Goal: Information Seeking & Learning: Find specific fact

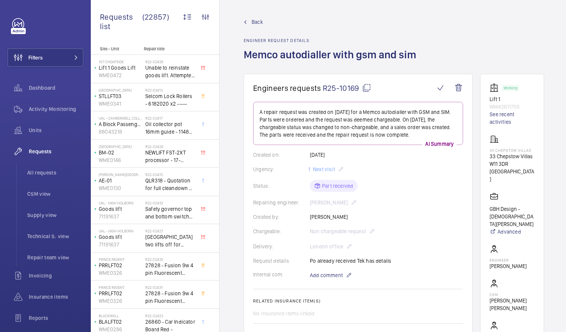
click at [364, 86] on mat-icon at bounding box center [366, 87] width 9 height 9
drag, startPoint x: 504, startPoint y: 157, endPoint x: 527, endPoint y: 162, distance: 23.3
click at [527, 160] on p "33 Chepstow Villas" at bounding box center [511, 156] width 45 height 8
drag, startPoint x: 527, startPoint y: 162, endPoint x: 519, endPoint y: 157, distance: 9.1
copy p "Chepstow Villas"
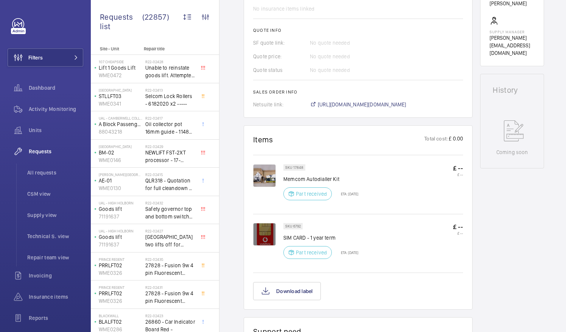
scroll to position [305, 0]
drag, startPoint x: 307, startPoint y: 177, endPoint x: 339, endPoint y: 180, distance: 32.6
click at [339, 180] on p "Memcom Autodialler Kit" at bounding box center [320, 179] width 75 height 8
drag, startPoint x: 339, startPoint y: 180, endPoint x: 334, endPoint y: 178, distance: 5.5
copy p "Autodialler Kit"
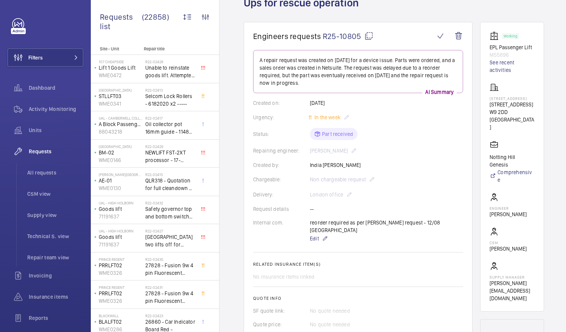
scroll to position [51, 0]
click at [151, 116] on h2 "R22-02417" at bounding box center [170, 118] width 50 height 5
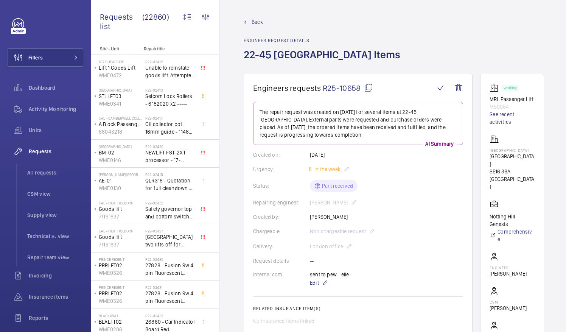
click at [368, 85] on mat-icon at bounding box center [368, 87] width 9 height 9
drag, startPoint x: 498, startPoint y: 163, endPoint x: 529, endPoint y: 165, distance: 31.1
click at [529, 165] on p "Batwa House" at bounding box center [511, 159] width 45 height 15
drag, startPoint x: 529, startPoint y: 165, endPoint x: 522, endPoint y: 164, distance: 7.6
copy p "Batwa House"
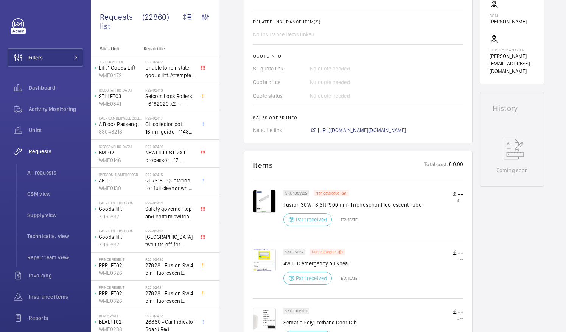
scroll to position [287, 0]
drag, startPoint x: 301, startPoint y: 262, endPoint x: 353, endPoint y: 259, distance: 51.5
click at [353, 259] on p "4w LED emergency bulkhead" at bounding box center [320, 263] width 75 height 8
drag, startPoint x: 353, startPoint y: 259, endPoint x: 346, endPoint y: 262, distance: 7.8
copy p "emergency bulkhead"
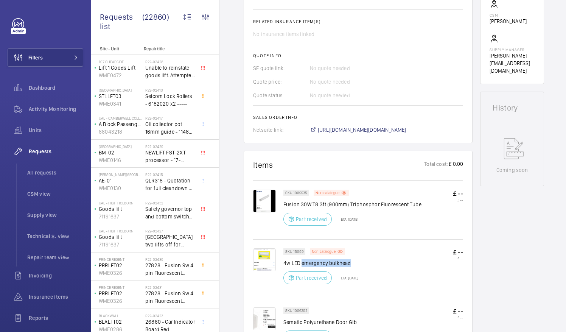
copy p "emergency bulkhead"
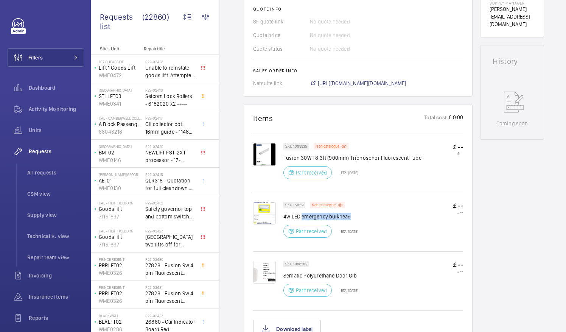
scroll to position [332, 0]
click at [318, 158] on p "Fusion 30W T8 3ft (900mm) Triphosphor Fluorescent Tube" at bounding box center [352, 159] width 138 height 8
drag, startPoint x: 378, startPoint y: 156, endPoint x: 420, endPoint y: 160, distance: 42.6
click at [420, 160] on div "SKU 1009935 Non catalogue Fusion 30W T8 3ft (900mm) Triphosphor Fluorescent Tub…" at bounding box center [373, 164] width 180 height 40
drag, startPoint x: 420, startPoint y: 160, endPoint x: 414, endPoint y: 160, distance: 6.8
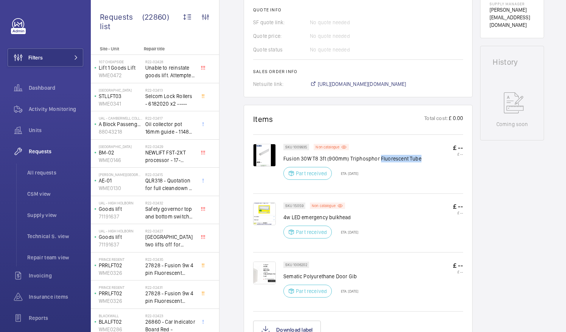
copy p "Fluorescent Tube"
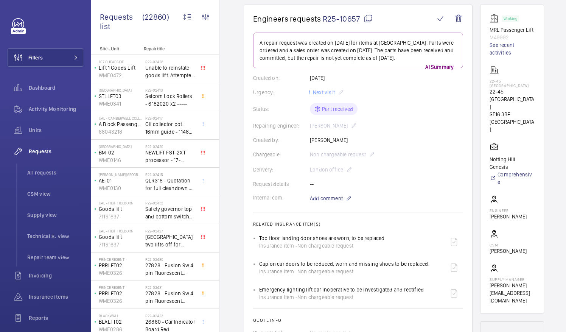
scroll to position [53, 0]
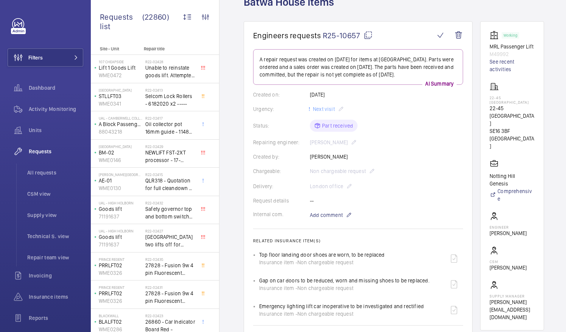
click at [366, 35] on mat-icon at bounding box center [367, 35] width 9 height 9
drag, startPoint x: 499, startPoint y: 109, endPoint x: 528, endPoint y: 113, distance: 29.4
click at [528, 113] on p "22-45 Batwa House" at bounding box center [511, 115] width 45 height 23
drag, startPoint x: 528, startPoint y: 113, endPoint x: 520, endPoint y: 111, distance: 7.9
copy p "22-45 Batwa"
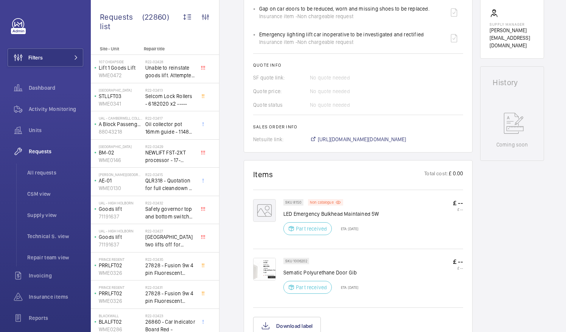
scroll to position [347, 0]
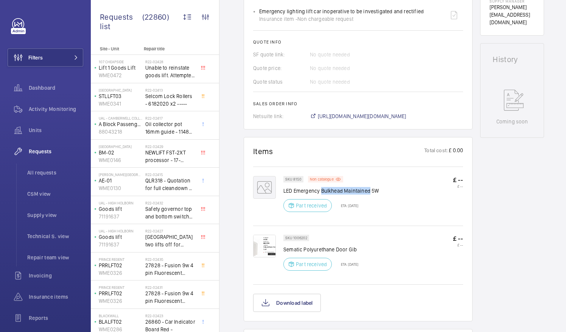
drag, startPoint x: 321, startPoint y: 190, endPoint x: 368, endPoint y: 194, distance: 47.4
click at [368, 194] on p "LED Emergency Bulkhead Maintained 5W" at bounding box center [331, 191] width 96 height 8
drag, startPoint x: 368, startPoint y: 194, endPoint x: 362, endPoint y: 191, distance: 6.8
copy p "Bulkhead Maintained"
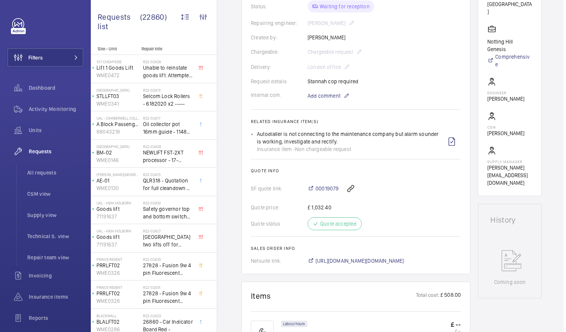
scroll to position [185, 0]
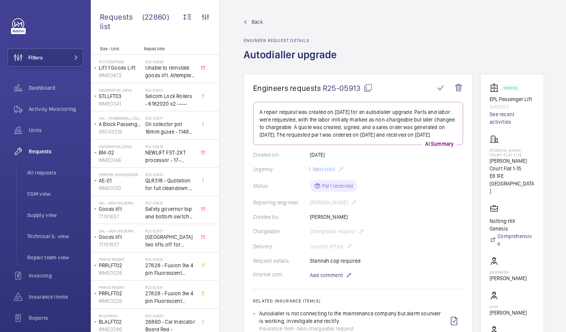
click at [369, 85] on mat-icon at bounding box center [367, 87] width 9 height 9
drag, startPoint x: 498, startPoint y: 160, endPoint x: 535, endPoint y: 162, distance: 36.7
click at [534, 162] on p "Baxter Court Flat 1-15" at bounding box center [511, 164] width 45 height 15
drag, startPoint x: 535, startPoint y: 162, endPoint x: 531, endPoint y: 161, distance: 3.9
copy p "Baxter Court Flat"
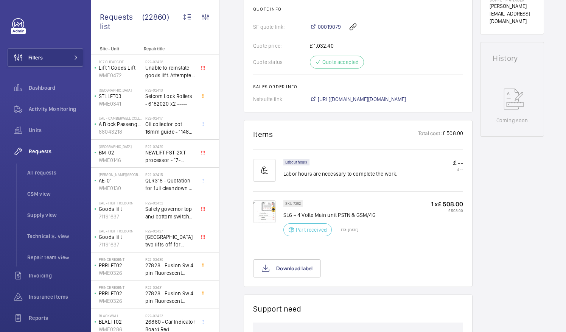
scroll to position [349, 0]
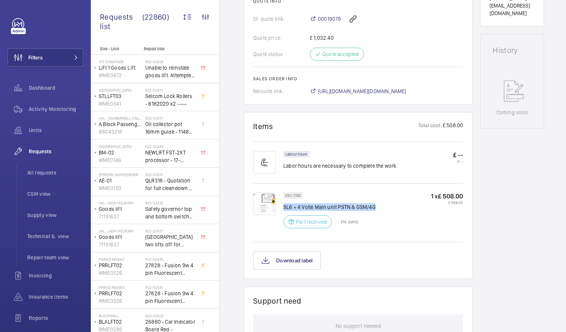
drag, startPoint x: 284, startPoint y: 205, endPoint x: 372, endPoint y: 198, distance: 89.1
click at [372, 198] on div "SKU 7292 SL6 + 4 Volte Main unit PSTN & GSM/4G Part received ETA: 15 Aug 2025" at bounding box center [329, 212] width 92 height 40
drag, startPoint x: 372, startPoint y: 198, endPoint x: 367, endPoint y: 206, distance: 9.3
copy p "SL6 + 4 Volte Main unit PSTN & GSM/4G"
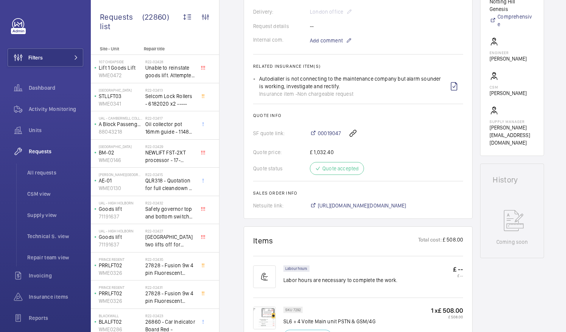
scroll to position [228, 0]
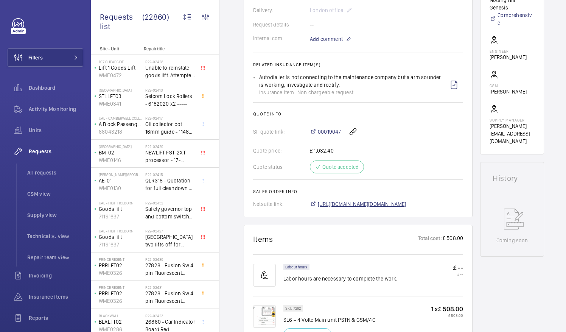
click at [406, 203] on span "https://6461500.app.netsuite.com/app/accounting/transactions/salesord.nl?id=289…" at bounding box center [362, 204] width 88 height 8
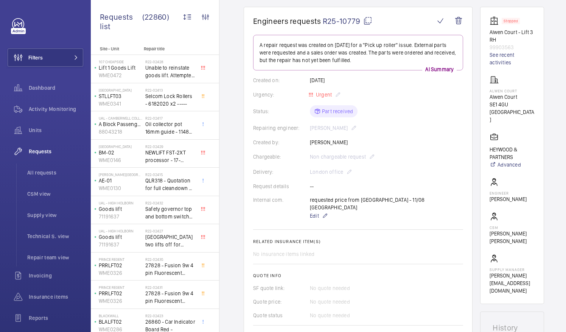
scroll to position [67, 0]
click at [368, 20] on mat-icon at bounding box center [367, 21] width 9 height 9
drag, startPoint x: 497, startPoint y: 96, endPoint x: 528, endPoint y: 98, distance: 30.7
click at [528, 98] on p "Alwen Court" at bounding box center [511, 97] width 45 height 8
drag, startPoint x: 528, startPoint y: 98, endPoint x: 519, endPoint y: 98, distance: 8.7
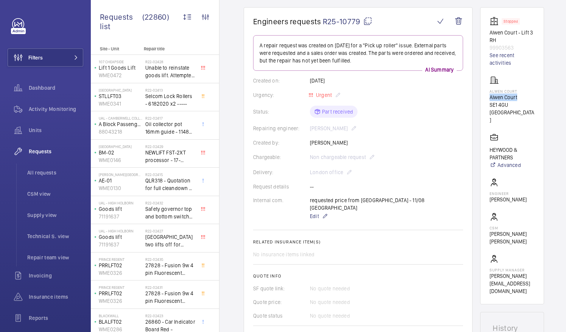
copy p "Alwen Court"
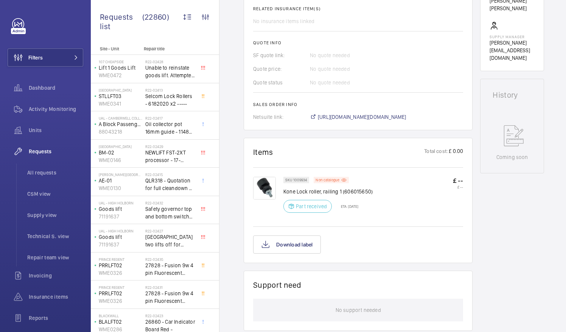
scroll to position [300, 0]
drag, startPoint x: 284, startPoint y: 181, endPoint x: 320, endPoint y: 183, distance: 35.9
click at [320, 187] on p "Kone Lock roller, railing 1 (606015650)" at bounding box center [327, 191] width 89 height 8
drag, startPoint x: 320, startPoint y: 183, endPoint x: 315, endPoint y: 182, distance: 5.3
copy p "Kone Lock roller"
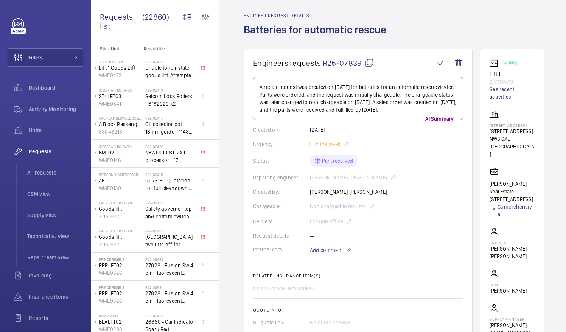
scroll to position [25, 0]
click at [367, 62] on mat-icon at bounding box center [368, 63] width 9 height 9
drag, startPoint x: 498, startPoint y: 130, endPoint x: 531, endPoint y: 132, distance: 32.9
click at [531, 132] on p "22 Frognal Way" at bounding box center [511, 132] width 45 height 8
drag, startPoint x: 531, startPoint y: 132, endPoint x: 527, endPoint y: 132, distance: 4.2
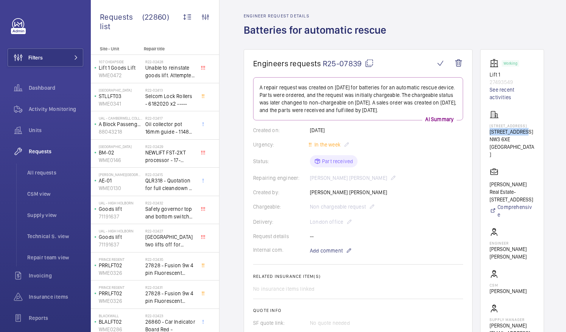
copy p "22 Frognal Way"
drag, startPoint x: 498, startPoint y: 225, endPoint x: 515, endPoint y: 232, distance: 18.8
click at [515, 245] on p "Caine Bennett-Smith" at bounding box center [511, 252] width 45 height 15
drag, startPoint x: 515, startPoint y: 232, endPoint x: 501, endPoint y: 229, distance: 14.7
copy p "Caine Bennett-Smith"
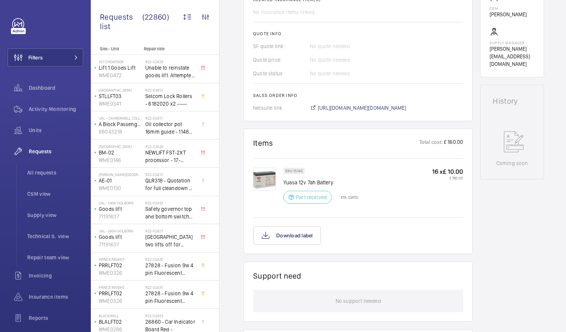
scroll to position [301, 0]
drag, startPoint x: 284, startPoint y: 181, endPoint x: 349, endPoint y: 180, distance: 65.0
click at [349, 180] on p "Yuasa 12v 7ah Battery" at bounding box center [320, 182] width 75 height 8
click at [281, 180] on div at bounding box center [268, 187] width 30 height 40
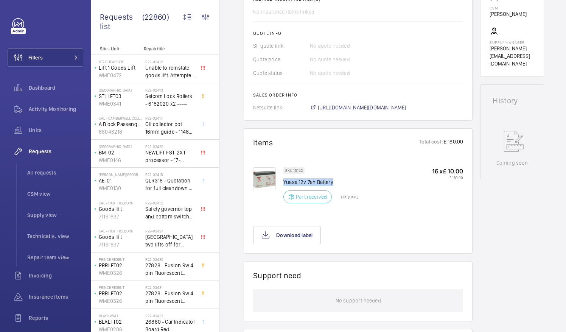
drag, startPoint x: 284, startPoint y: 180, endPoint x: 338, endPoint y: 181, distance: 54.8
click at [338, 181] on p "Yuasa 12v 7ah Battery" at bounding box center [320, 182] width 75 height 8
drag, startPoint x: 338, startPoint y: 181, endPoint x: 321, endPoint y: 182, distance: 17.0
copy p "Yuasa 12v 7ah Battery"
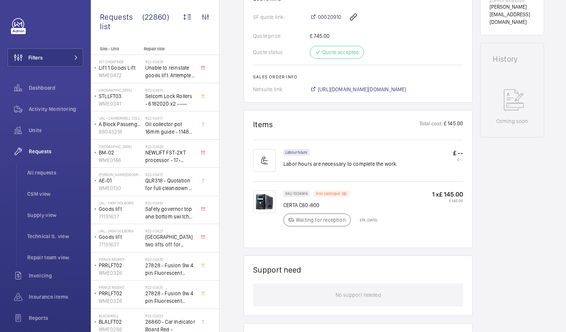
scroll to position [335, 0]
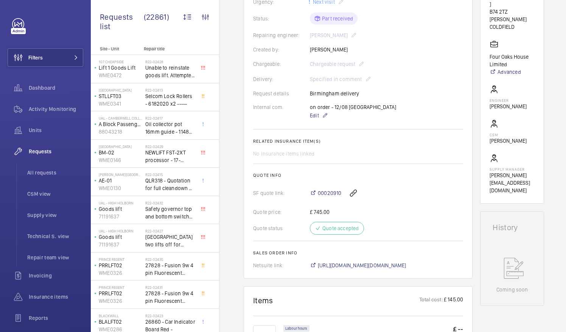
scroll to position [109, 0]
